Goal: Complete application form

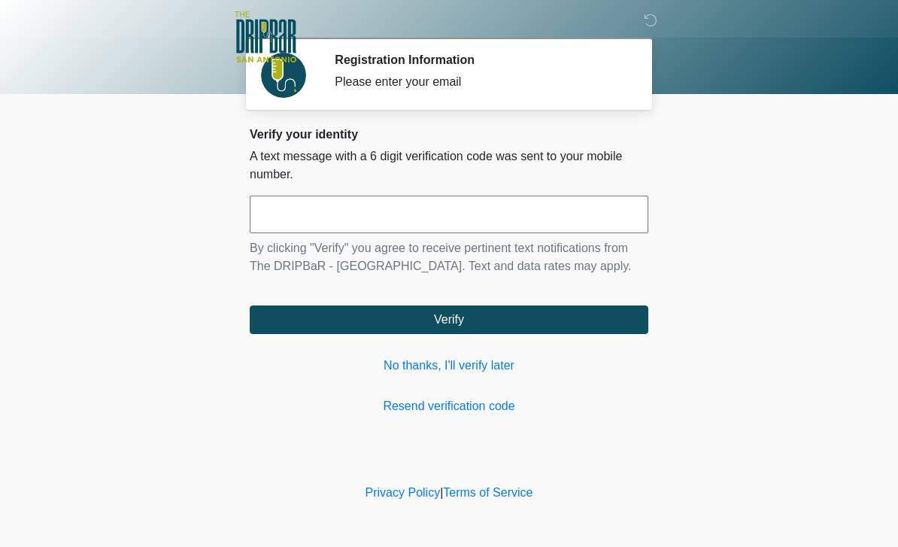
click at [448, 220] on input "text" at bounding box center [449, 215] width 399 height 38
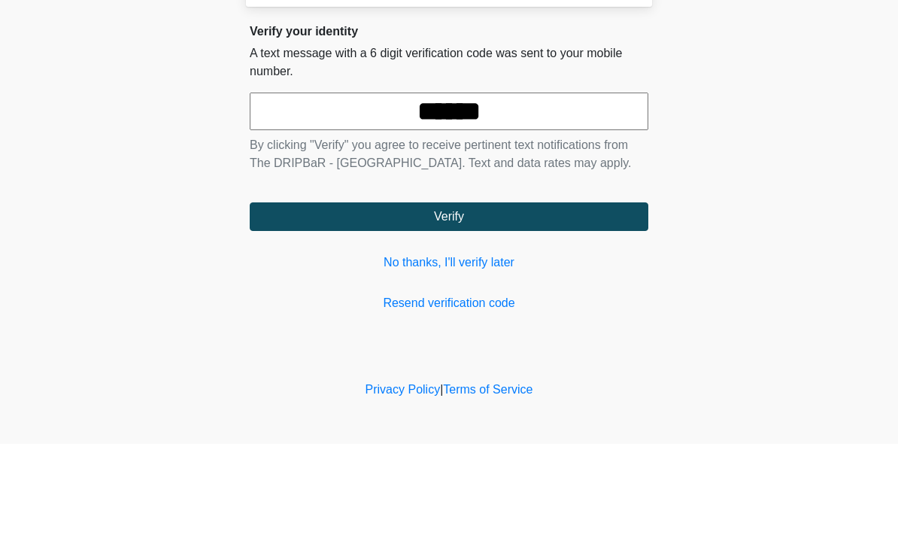
type input "******"
click at [492, 305] on button "Verify" at bounding box center [449, 319] width 399 height 29
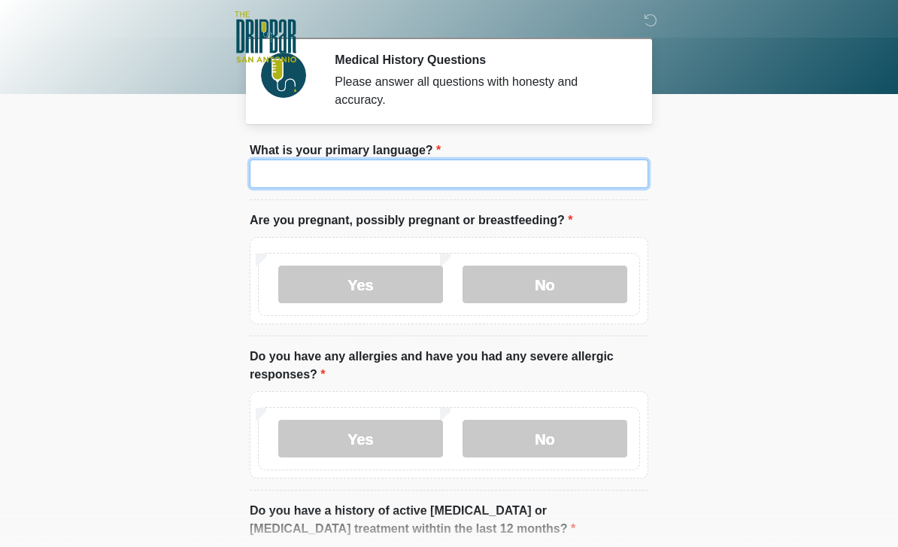
click at [484, 171] on input "What is your primary language?" at bounding box center [449, 173] width 399 height 29
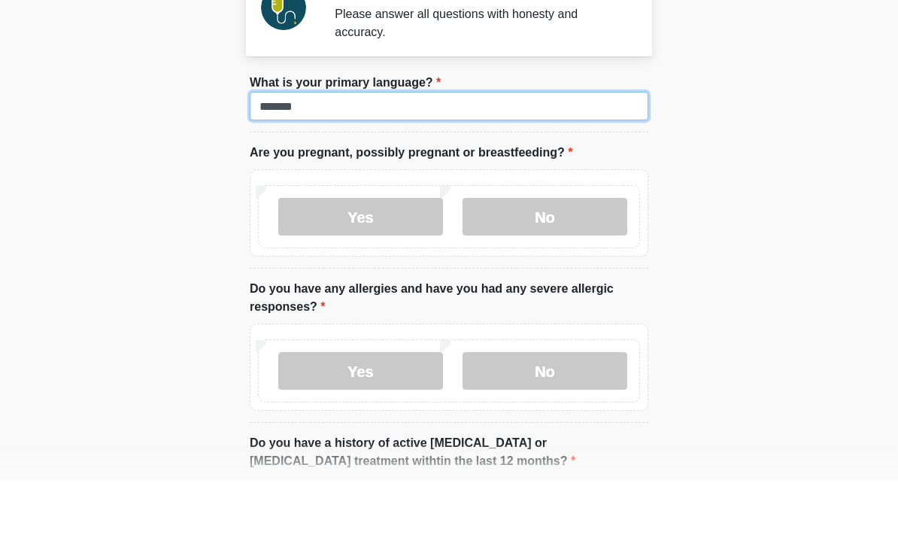
type input "*******"
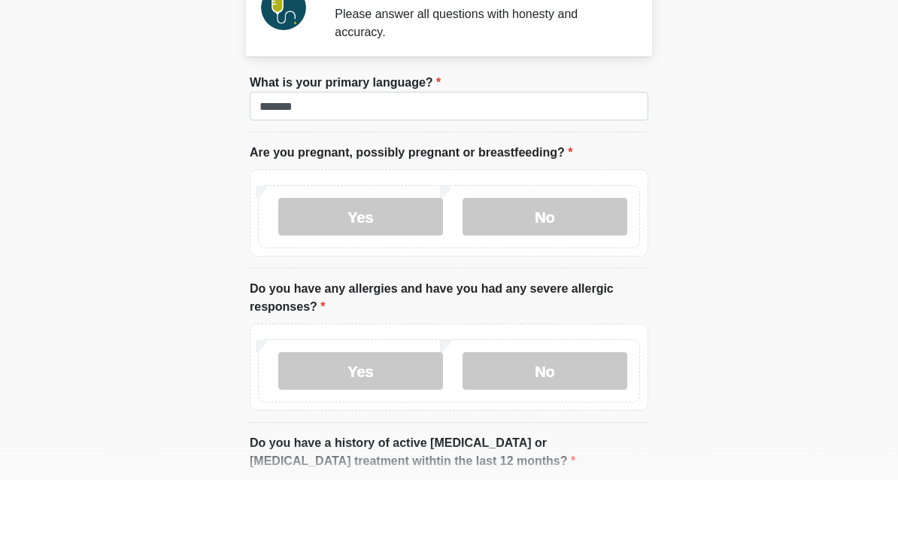
click at [548, 265] on label "No" at bounding box center [545, 284] width 165 height 38
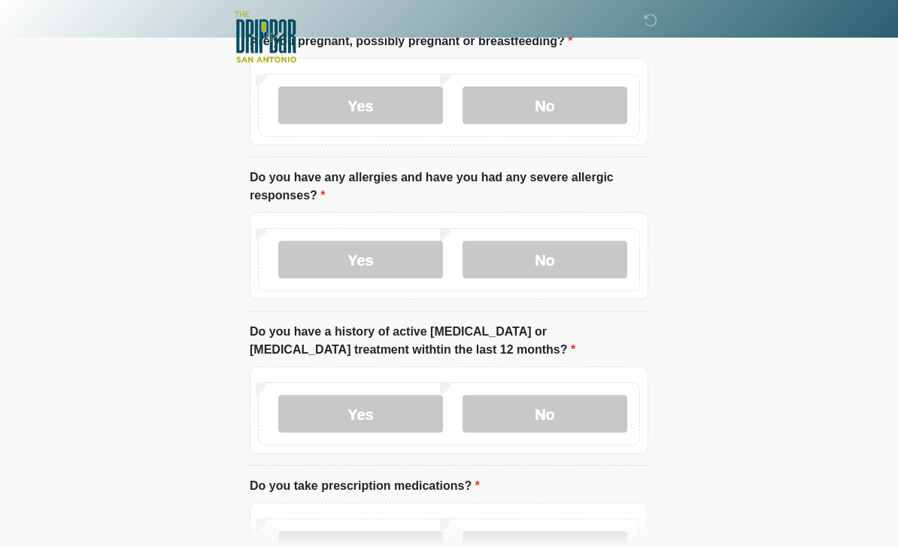
scroll to position [180, 0]
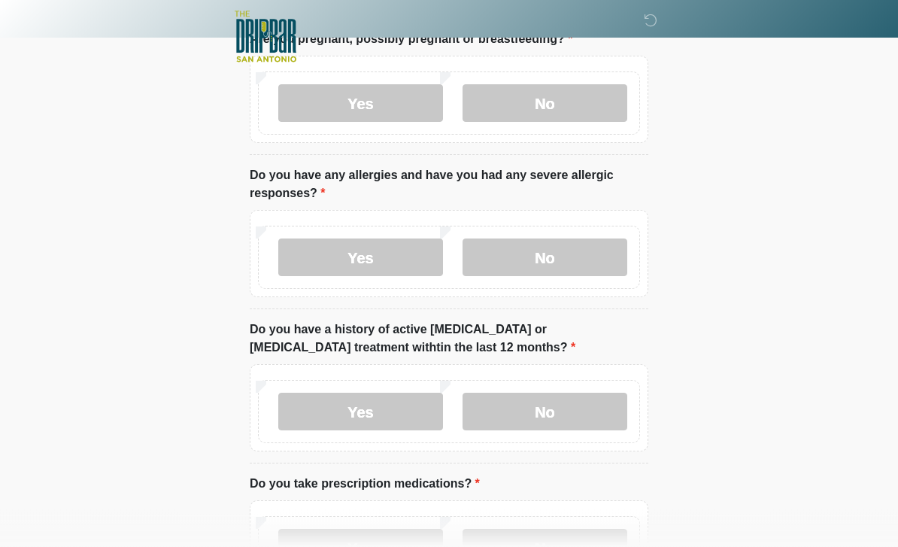
click at [562, 266] on label "No" at bounding box center [545, 258] width 165 height 38
click at [583, 408] on label "No" at bounding box center [545, 412] width 165 height 38
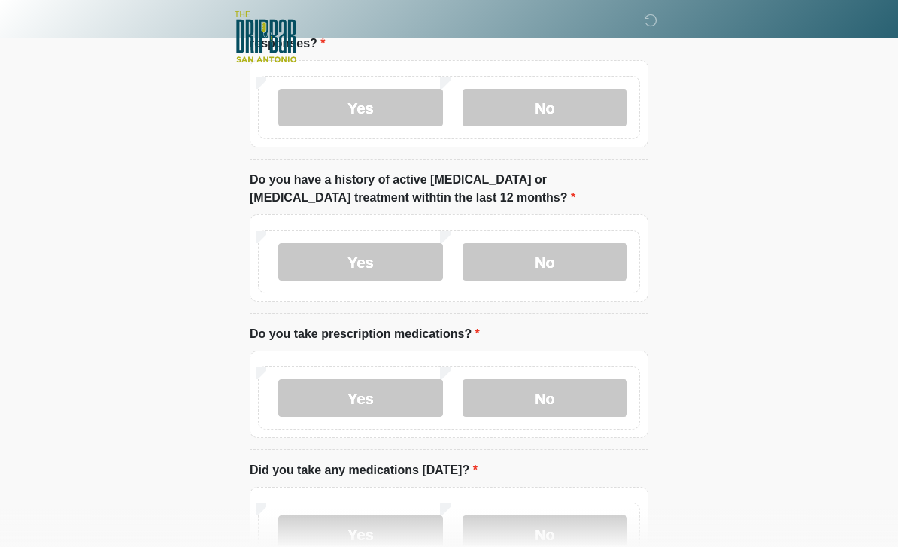
click at [575, 399] on label "No" at bounding box center [545, 398] width 165 height 38
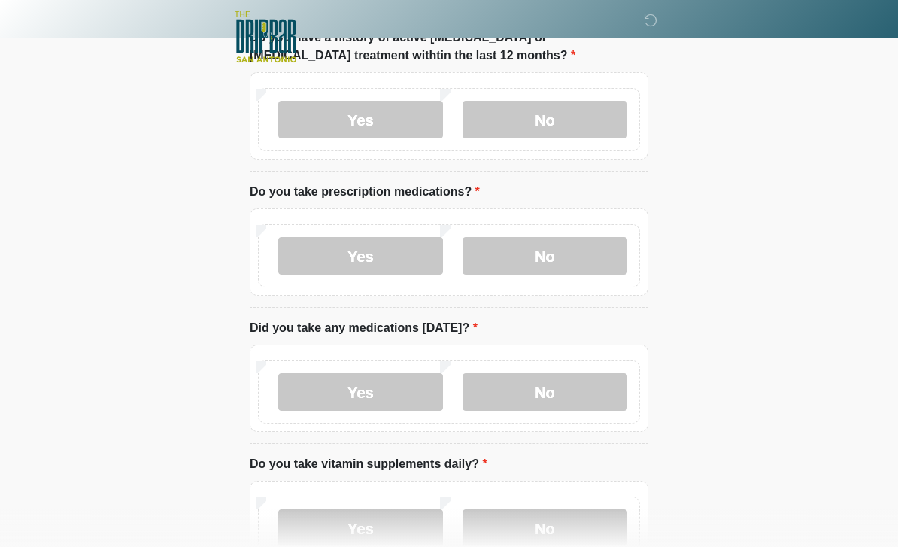
click at [560, 393] on label "No" at bounding box center [545, 392] width 165 height 38
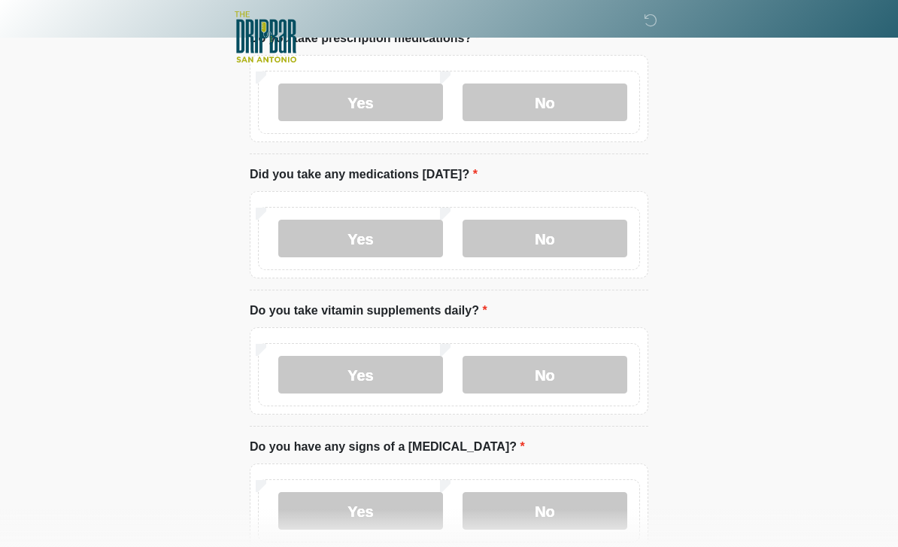
scroll to position [644, 0]
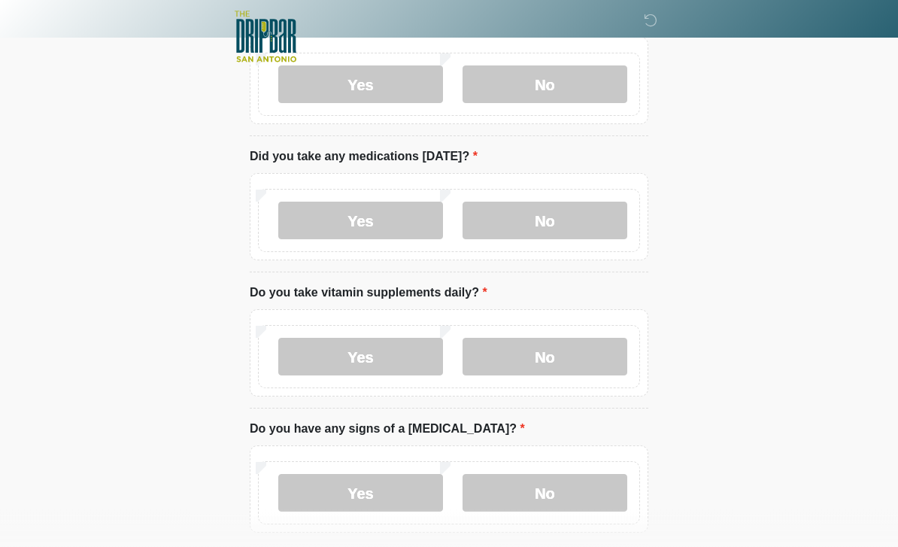
click at [399, 355] on label "Yes" at bounding box center [360, 357] width 165 height 38
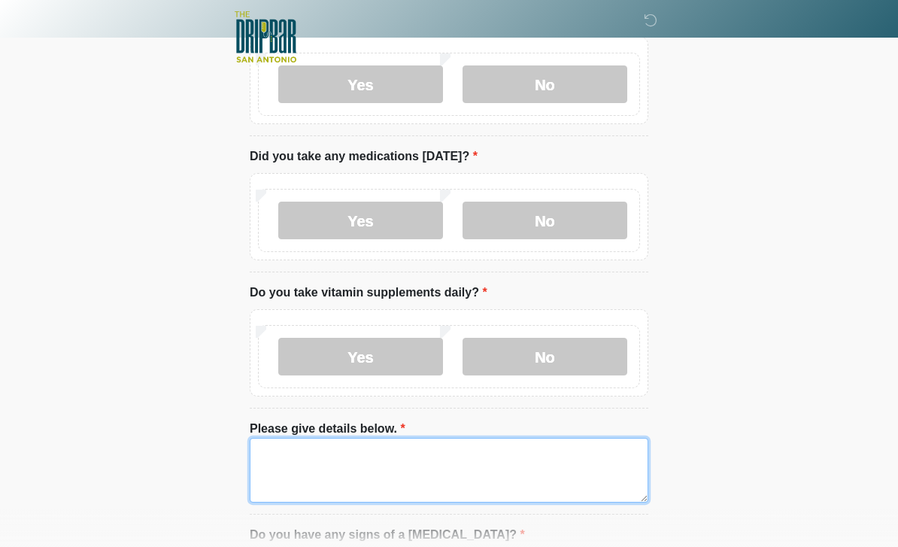
click at [466, 462] on textarea "Please give details below." at bounding box center [449, 470] width 399 height 65
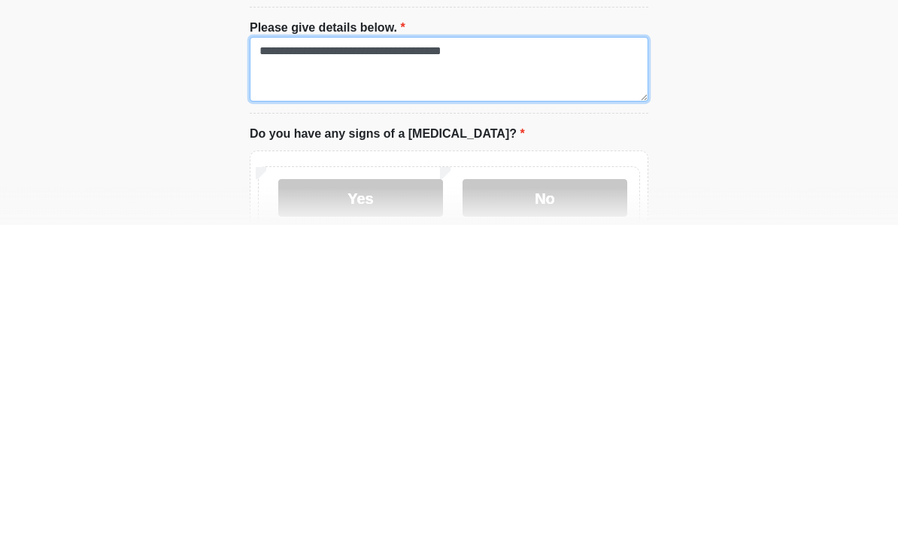
type textarea "**********"
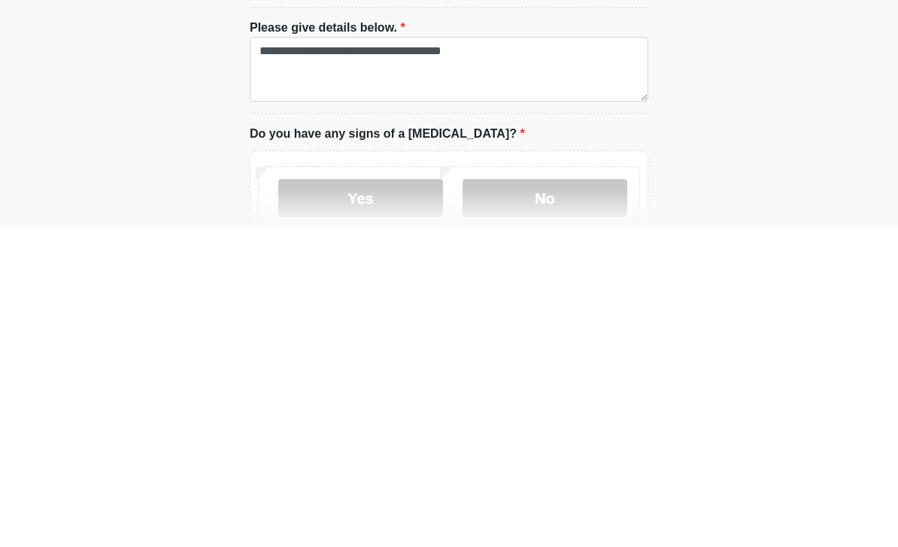
click at [563, 501] on label "No" at bounding box center [545, 520] width 165 height 38
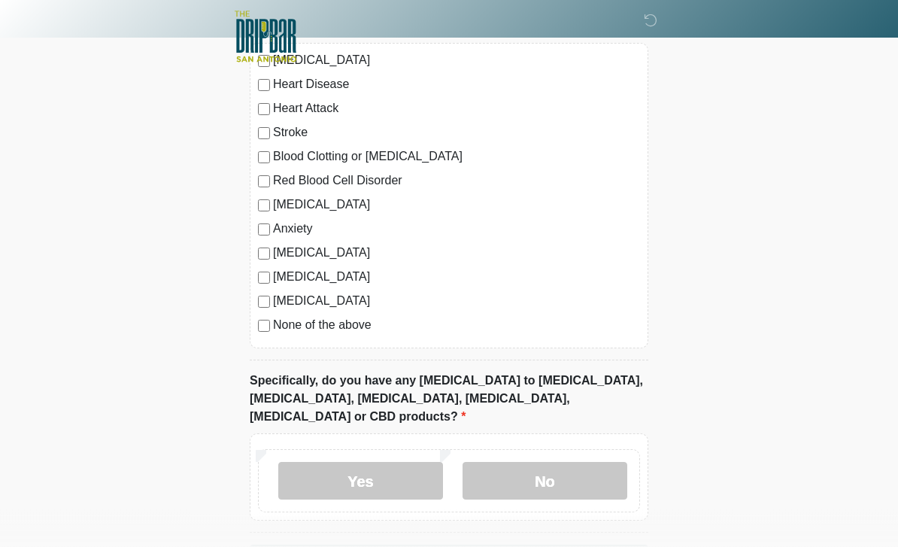
scroll to position [1345, 0]
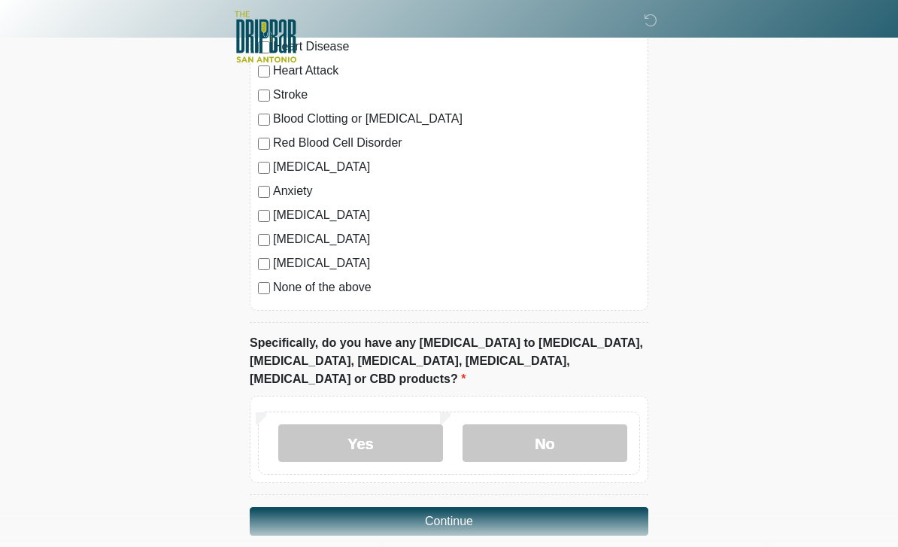
click at [554, 424] on label "No" at bounding box center [545, 443] width 165 height 38
click at [535, 507] on button "Continue" at bounding box center [449, 521] width 399 height 29
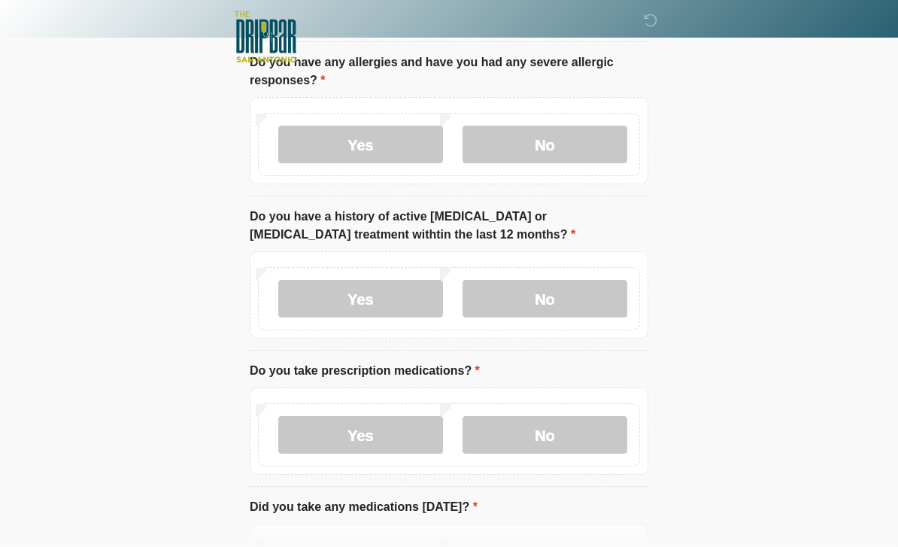
scroll to position [0, 0]
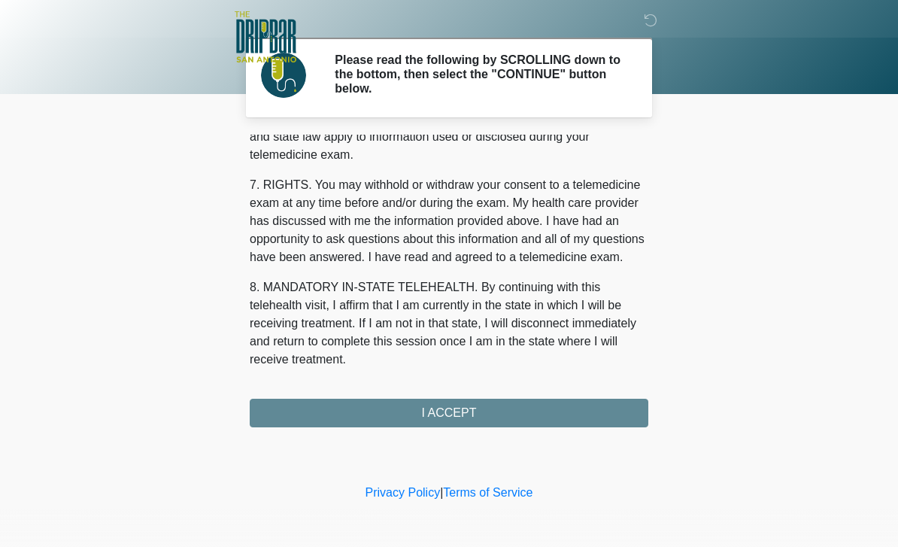
click at [490, 417] on div "1. PURPOSE. The purpose of this form is to obtain your consent for a telemedici…" at bounding box center [449, 281] width 399 height 293
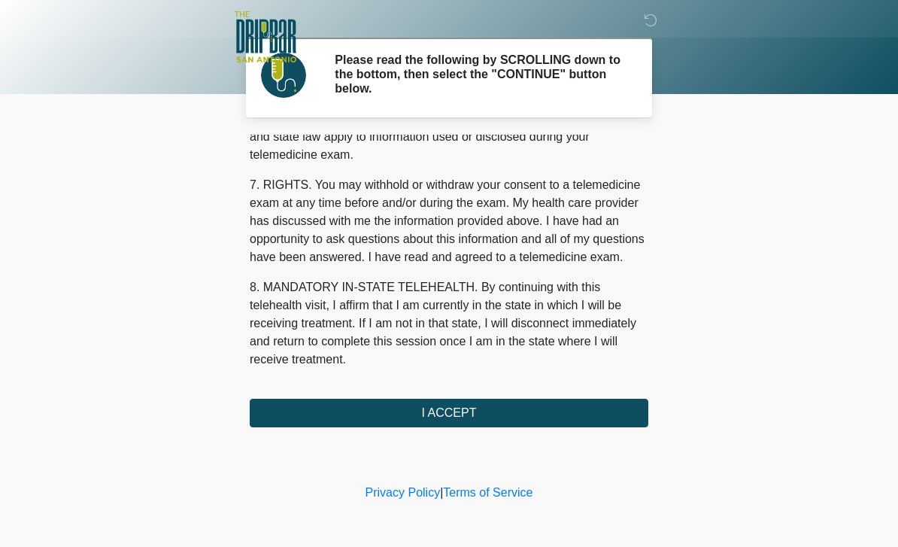
click at [454, 416] on button "I ACCEPT" at bounding box center [449, 413] width 399 height 29
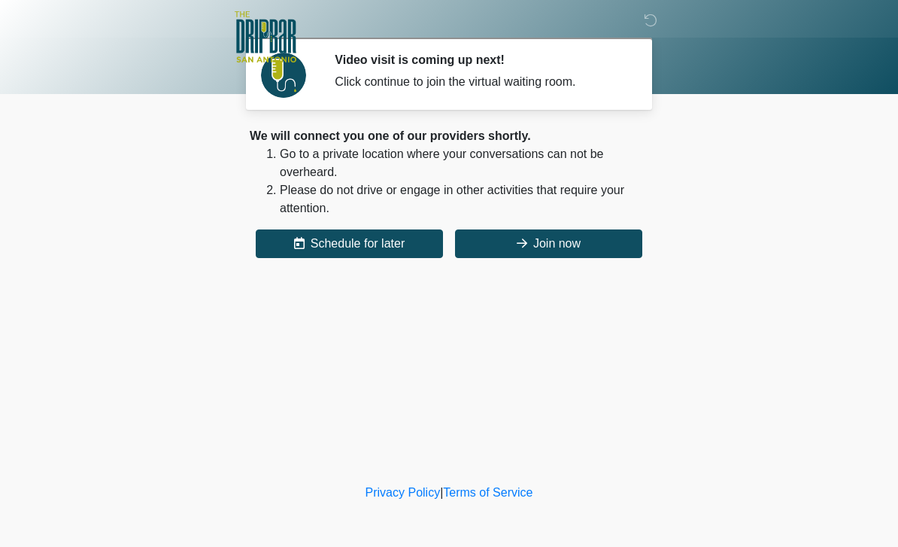
click at [587, 246] on button "Join now" at bounding box center [548, 243] width 187 height 29
